Goal: Information Seeking & Learning: Learn about a topic

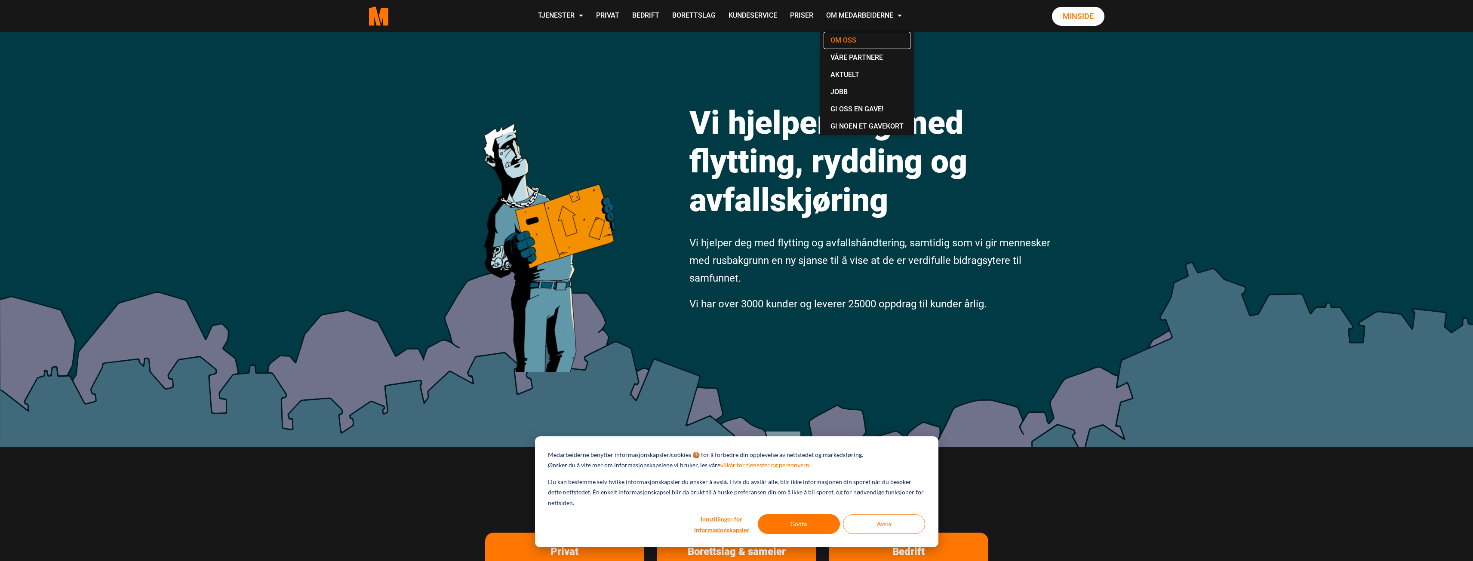
click at [831, 37] on link "Om oss" at bounding box center [866, 40] width 87 height 17
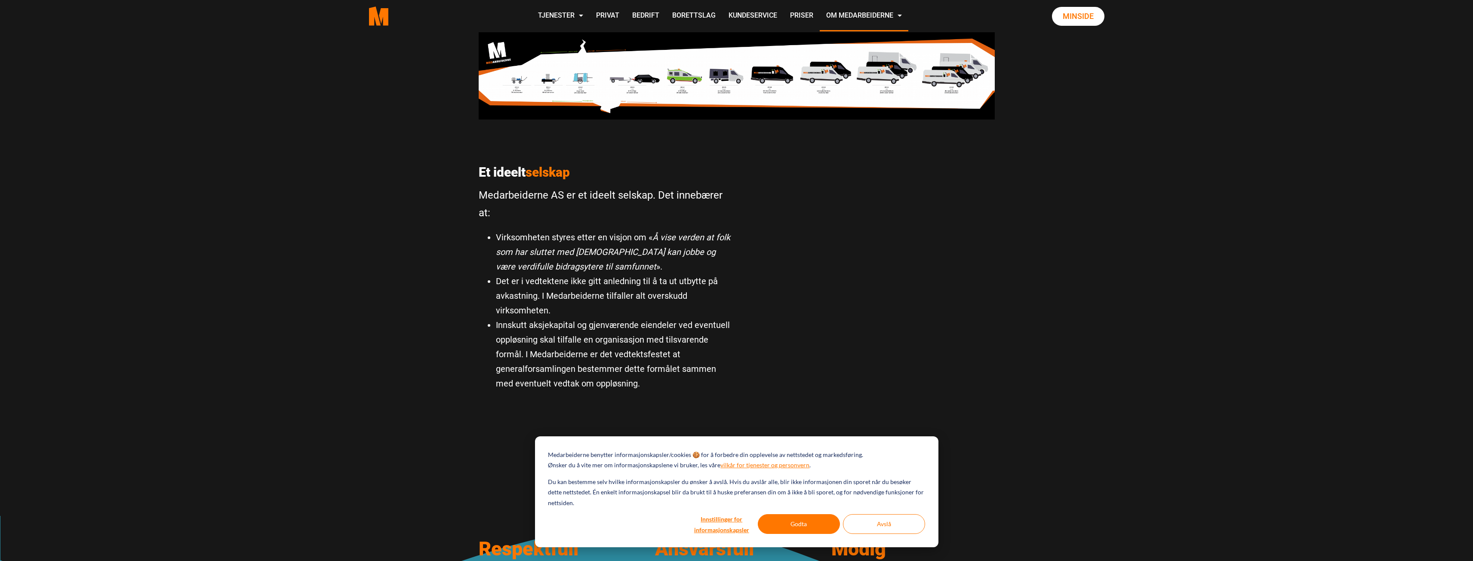
scroll to position [559, 0]
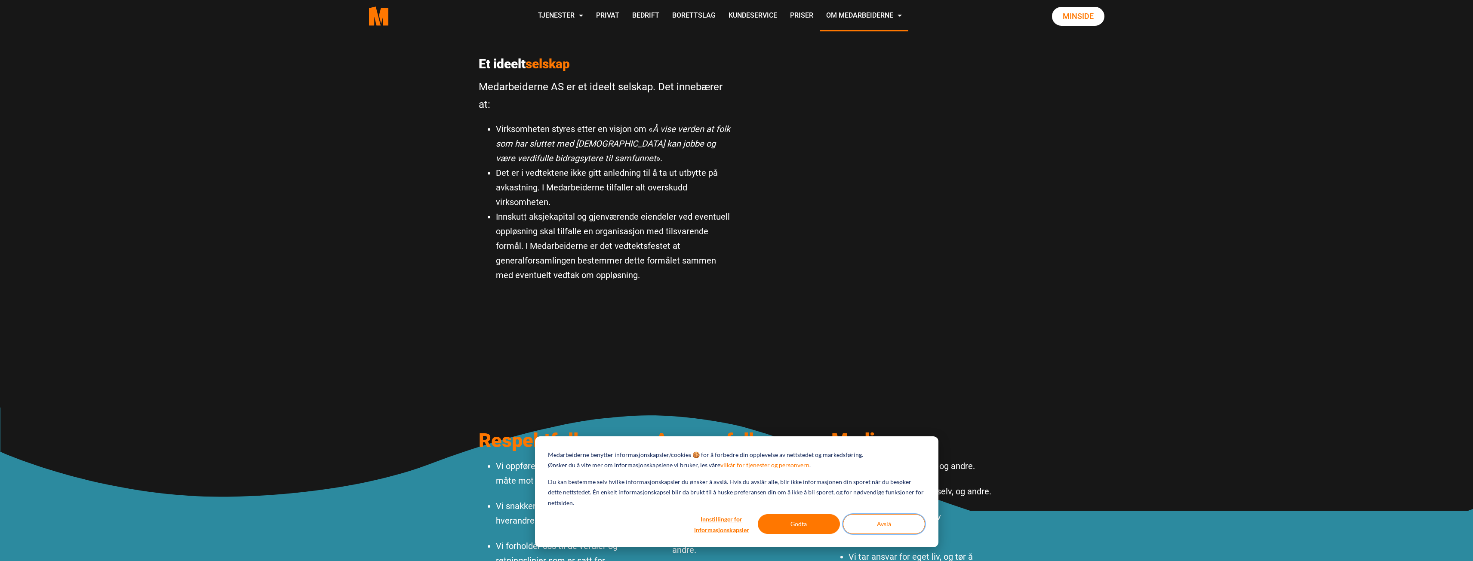
click at [879, 518] on button "Avslå" at bounding box center [884, 524] width 82 height 20
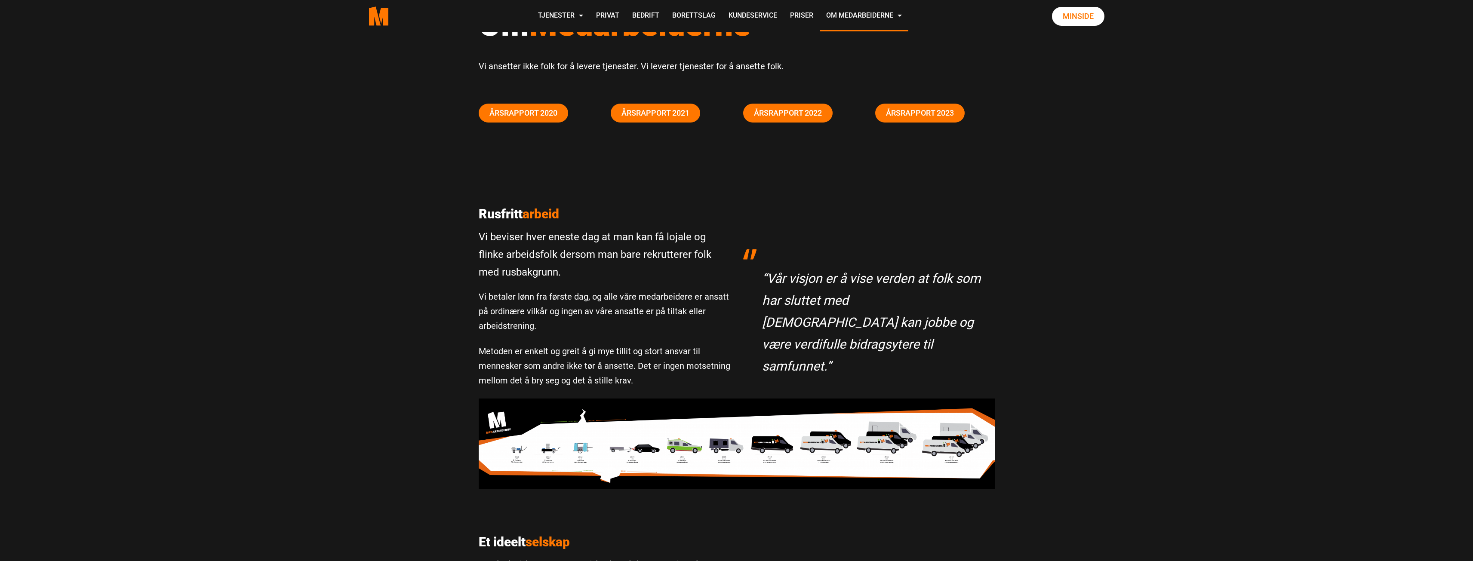
scroll to position [0, 0]
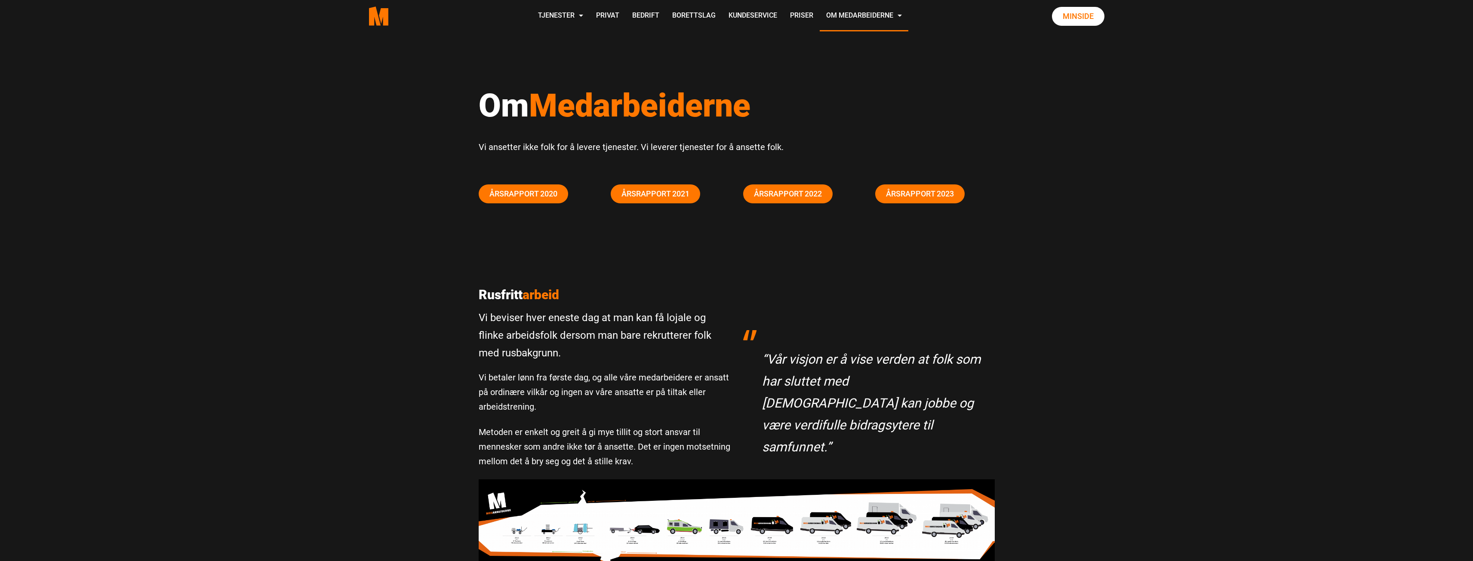
click at [1175, 291] on div "[PERSON_NAME] arbeid Vi beviser hver eneste dag at man kan få lojale og flinke …" at bounding box center [736, 549] width 1473 height 593
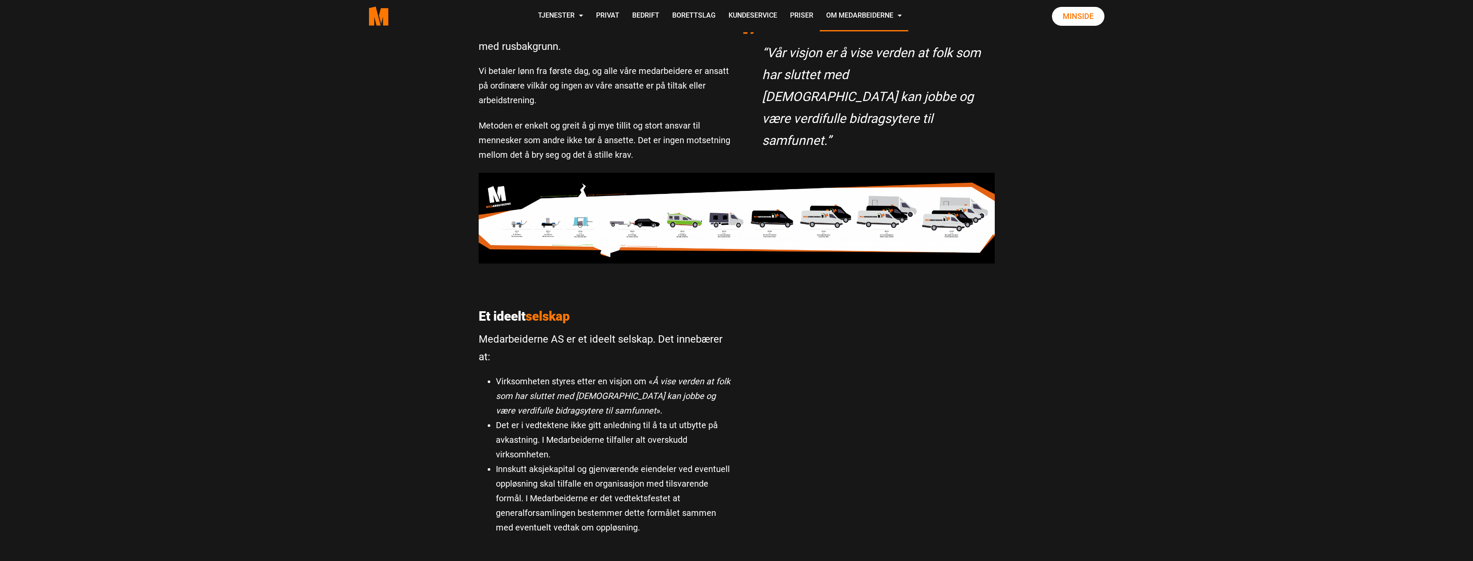
scroll to position [207, 0]
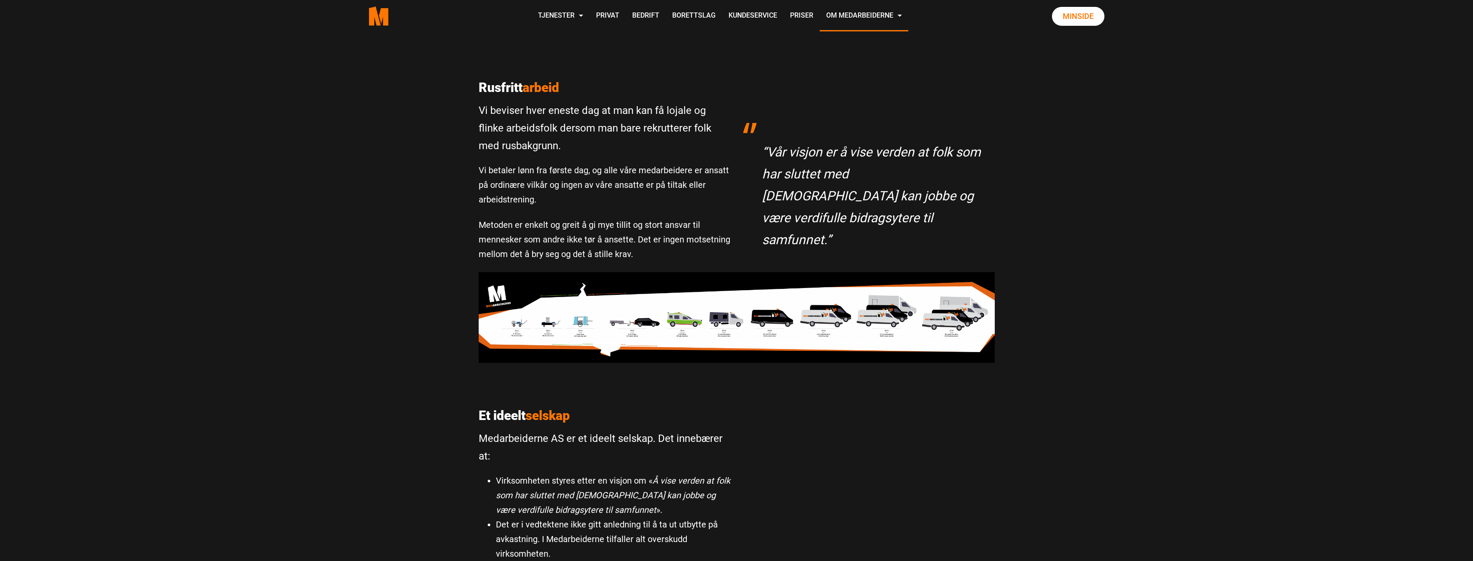
click at [662, 321] on img at bounding box center [737, 317] width 516 height 90
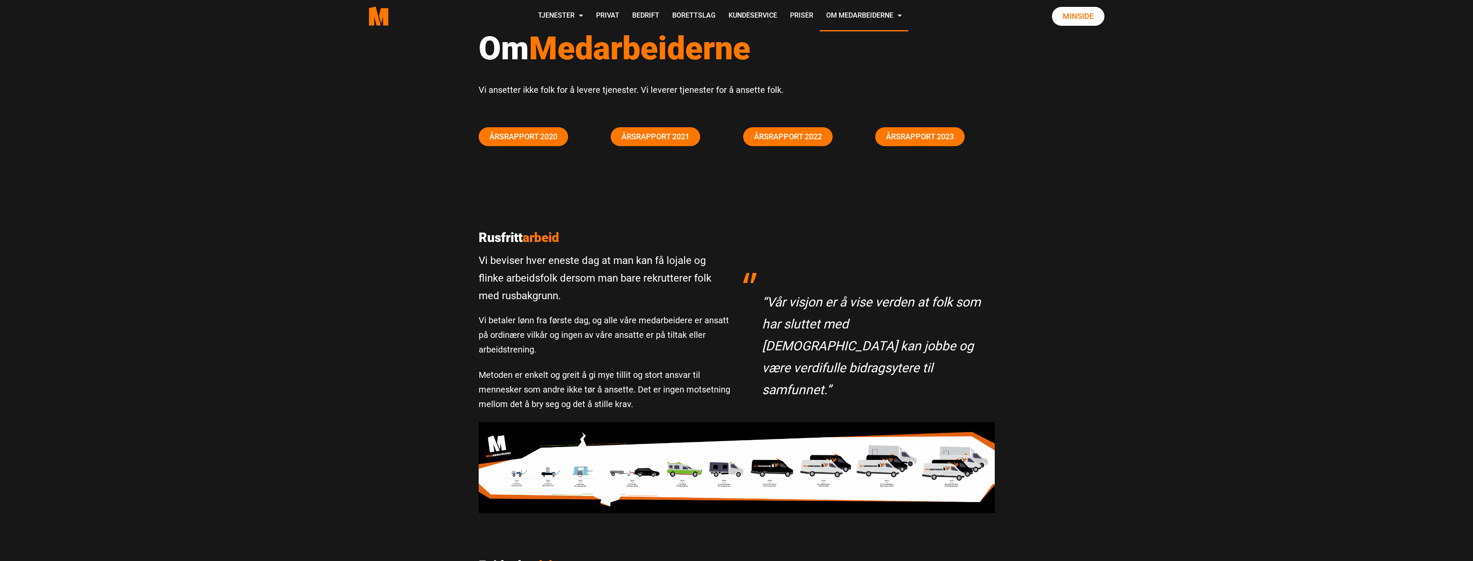
scroll to position [0, 0]
